Goal: Task Accomplishment & Management: Use online tool/utility

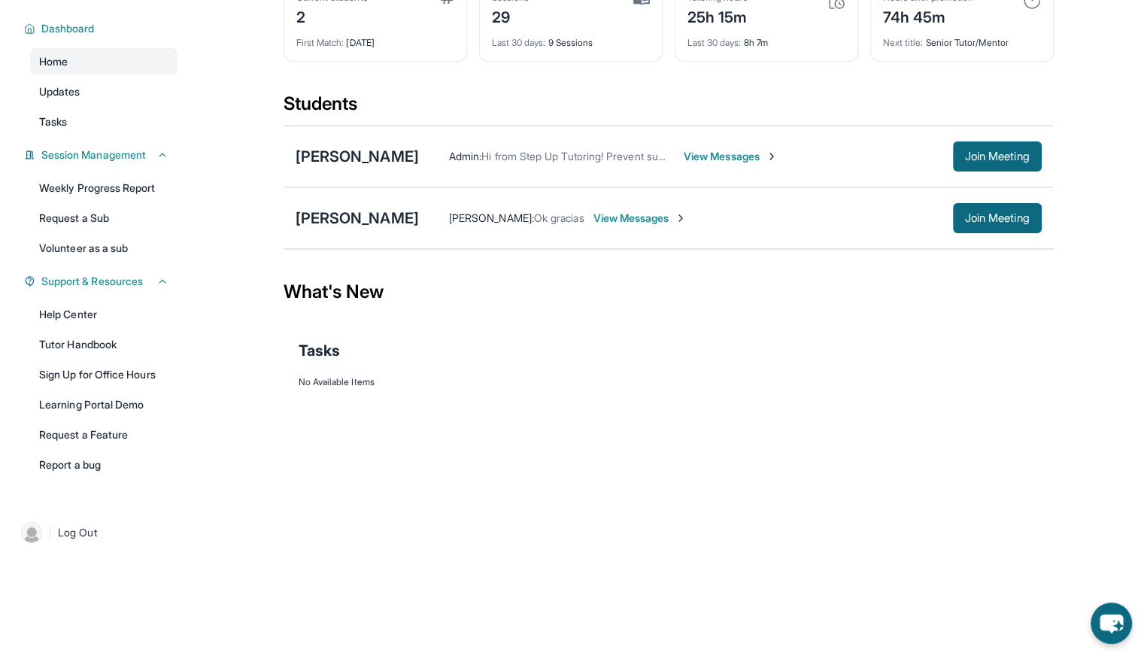
scroll to position [108, 0]
click at [962, 167] on button "Join Meeting" at bounding box center [997, 156] width 89 height 30
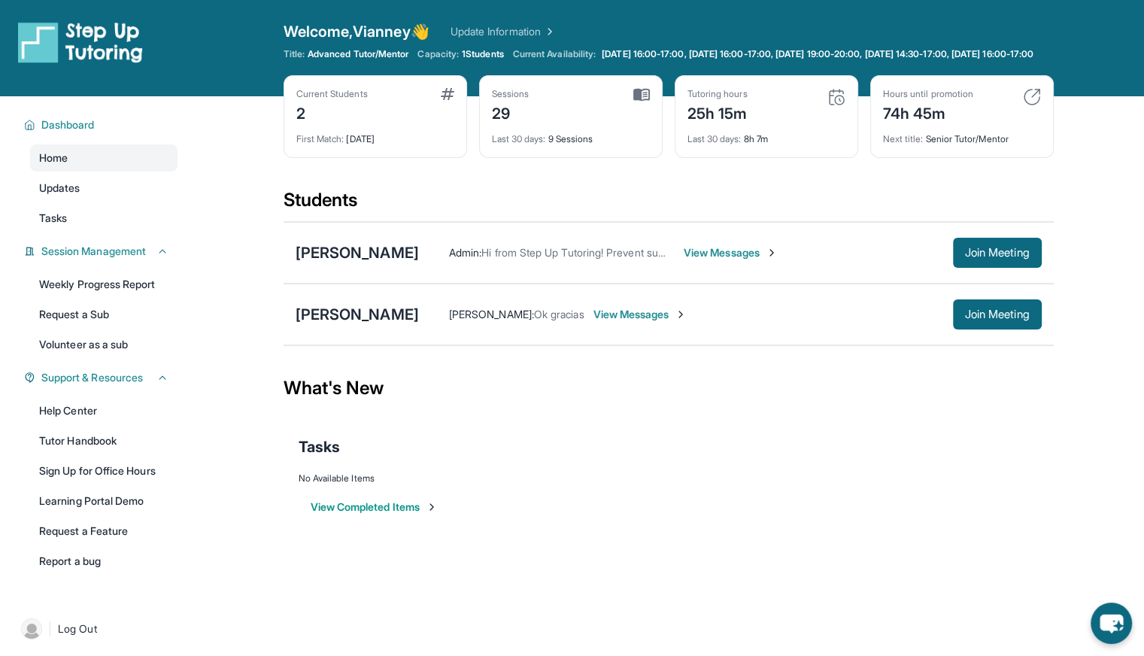
click at [389, 73] on div "Welcome, Vianney 👋 Update Information Title: Advanced Tutor/Mentor Capacity: 1 …" at bounding box center [669, 48] width 771 height 54
click at [325, 53] on span "Advanced Tutor/Mentor" at bounding box center [358, 54] width 101 height 12
